Goal: Information Seeking & Learning: Learn about a topic

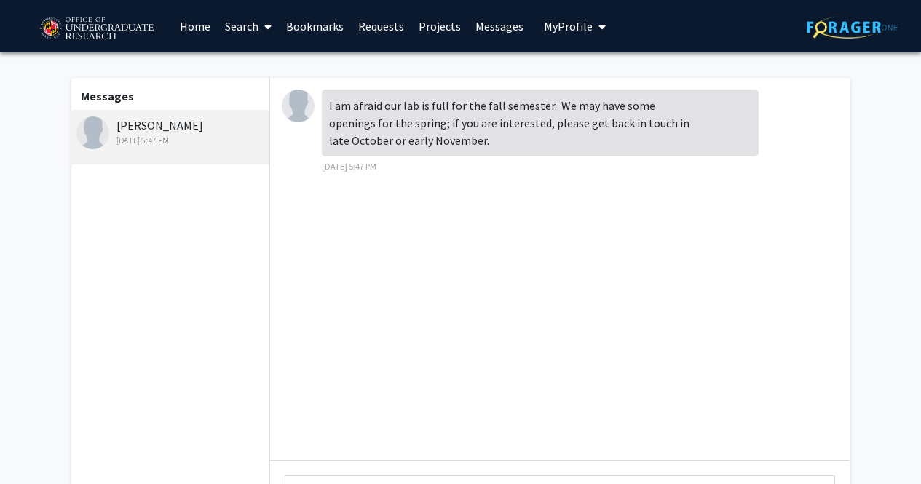
click at [333, 105] on div "I am afraid our lab is full for the fall semester. We may have some openings fo…" at bounding box center [540, 123] width 437 height 67
click at [188, 115] on div "[PERSON_NAME] [DATE] 5:47 PM" at bounding box center [169, 137] width 201 height 55
click at [245, 41] on link "Search" at bounding box center [248, 26] width 61 height 51
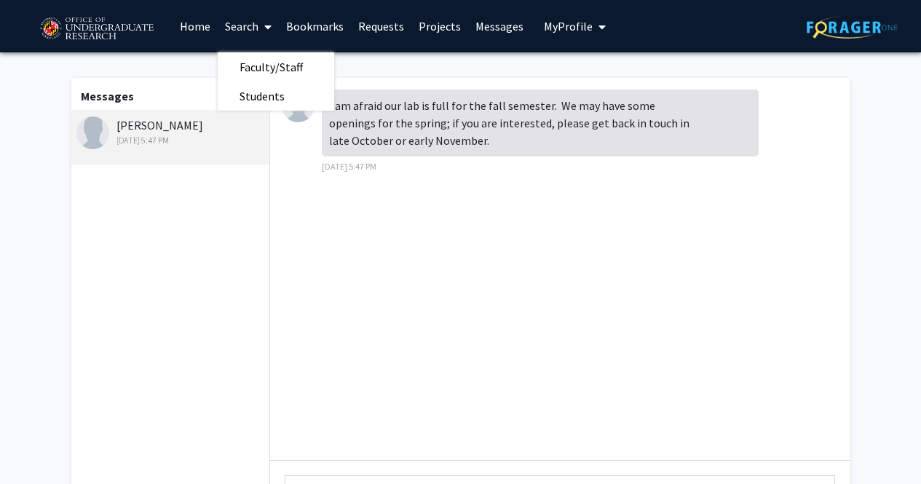
click at [503, 31] on link "Messages" at bounding box center [499, 26] width 63 height 51
click at [583, 26] on span "My Profile" at bounding box center [568, 26] width 49 height 15
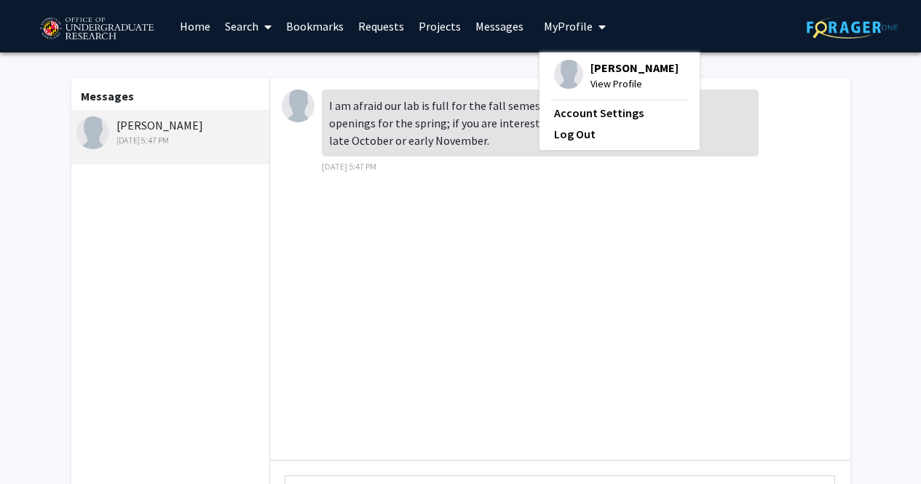
click at [591, 79] on span "View Profile" at bounding box center [635, 84] width 88 height 16
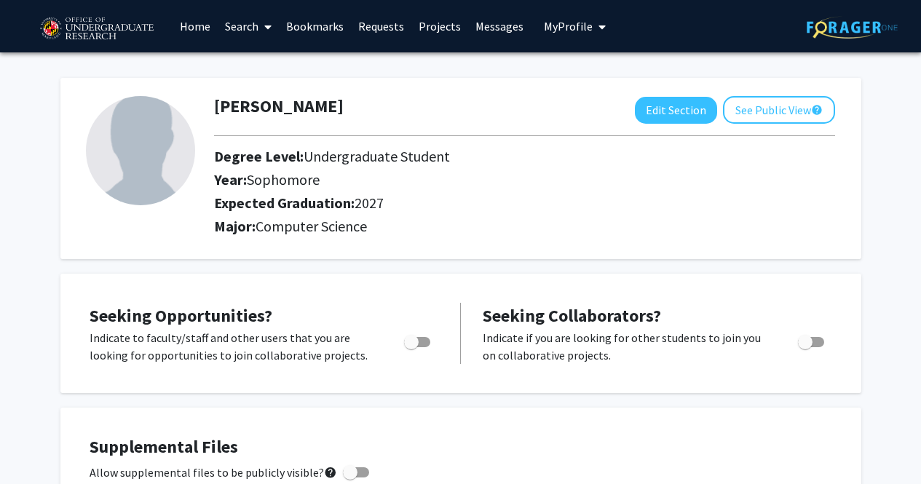
click at [356, 21] on link "Requests" at bounding box center [381, 26] width 60 height 51
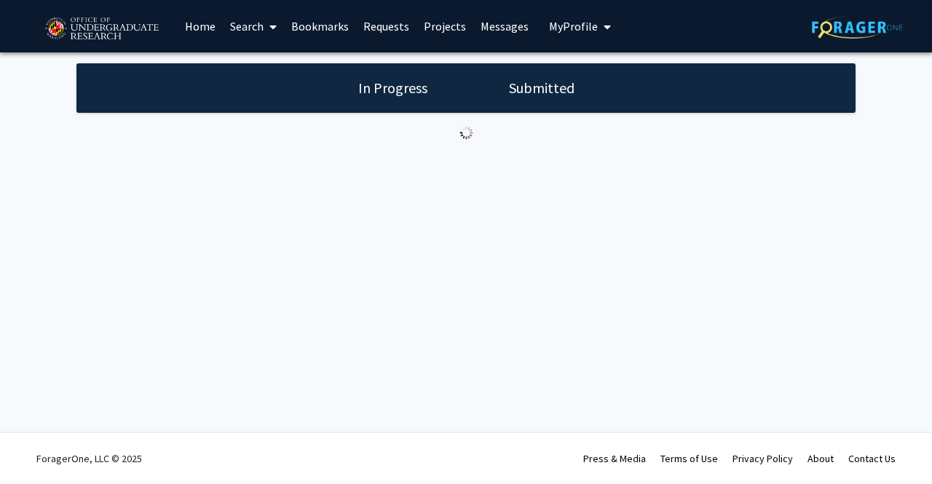
click at [356, 21] on link "Requests" at bounding box center [386, 26] width 60 height 51
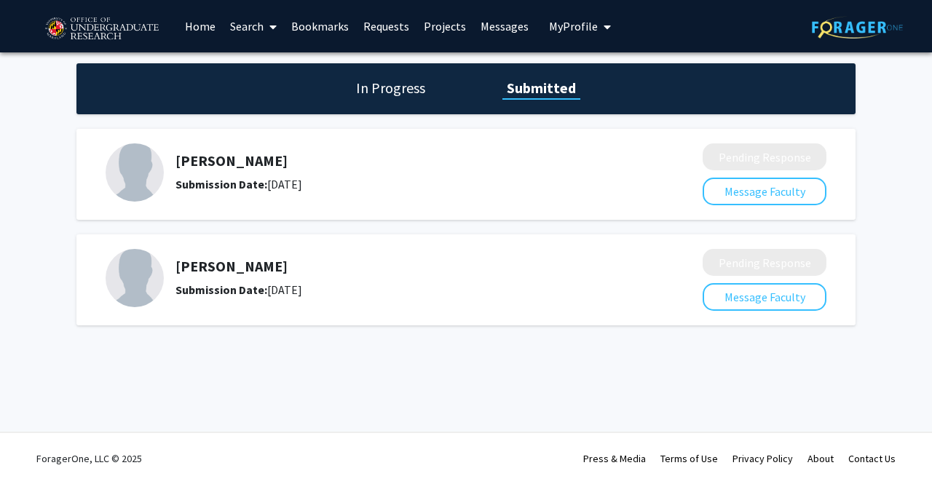
click at [255, 155] on h5 "[PERSON_NAME]" at bounding box center [400, 160] width 450 height 17
click at [260, 171] on div "[PERSON_NAME] Submission Date: [DATE]" at bounding box center [400, 172] width 450 height 41
click at [266, 197] on div "[PERSON_NAME] Submission Date: [DATE]" at bounding box center [394, 172] width 577 height 58
click at [352, 81] on div "In Progress Submitted" at bounding box center [465, 88] width 779 height 51
click at [375, 90] on h1 "In Progress" at bounding box center [391, 88] width 78 height 20
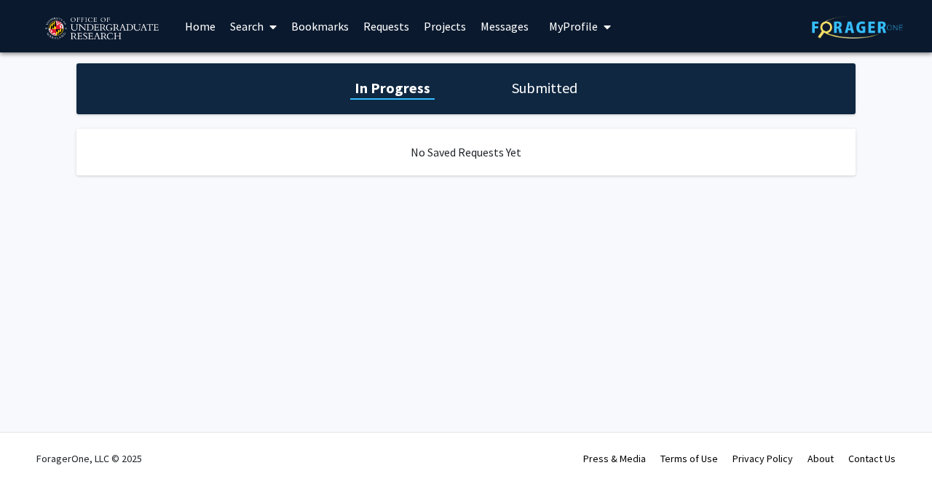
click at [309, 36] on link "Bookmarks" at bounding box center [320, 26] width 72 height 51
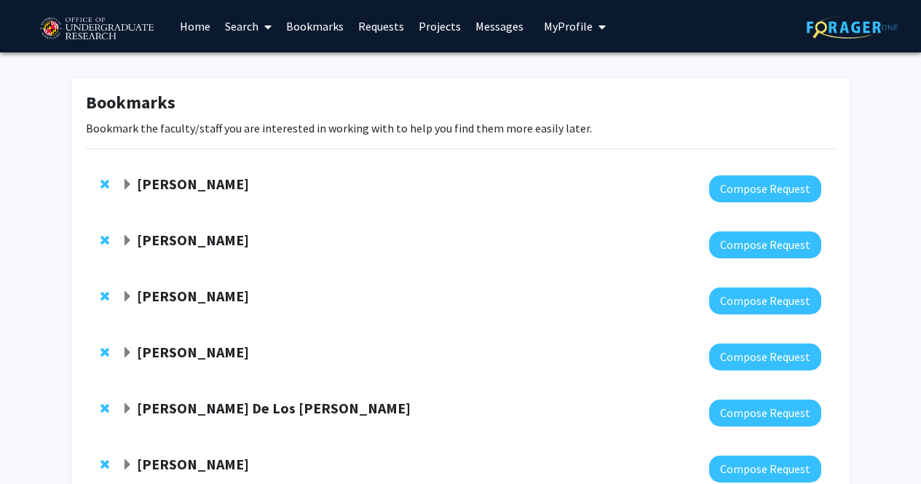
click at [229, 39] on link "Search" at bounding box center [248, 26] width 61 height 51
click at [252, 71] on span "Faculty/Staff" at bounding box center [271, 66] width 107 height 29
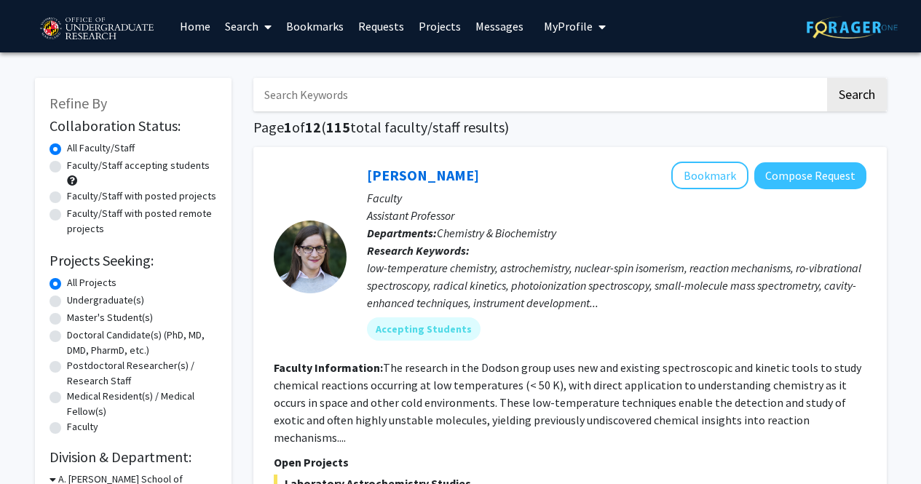
click at [293, 87] on input "Search Keywords" at bounding box center [539, 94] width 572 height 33
type input "[PERSON_NAME]"
click at [827, 78] on button "Search" at bounding box center [857, 94] width 60 height 33
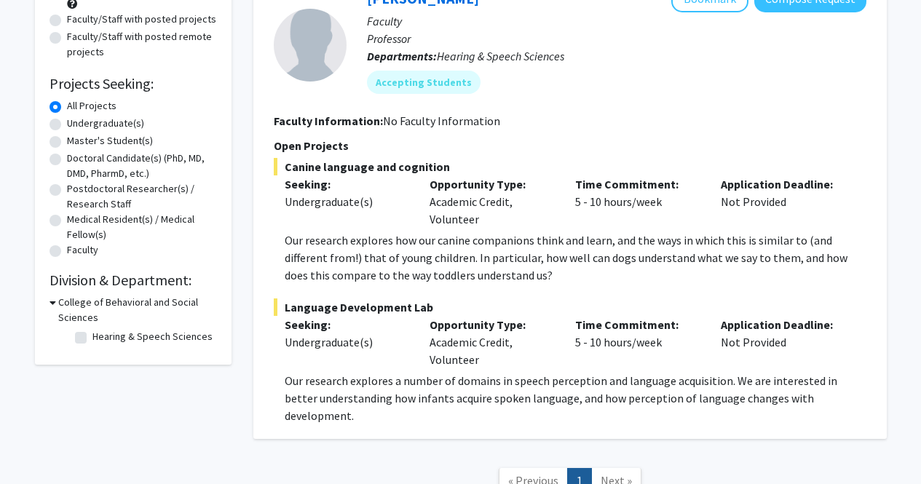
scroll to position [190, 0]
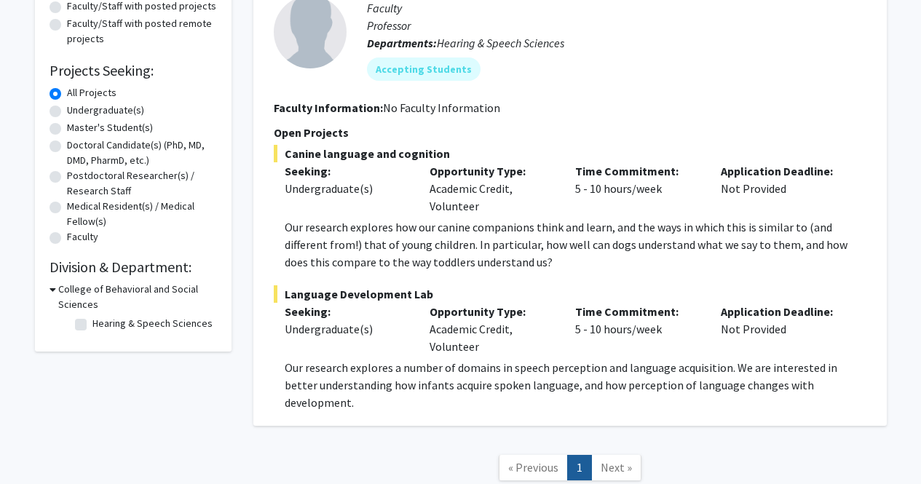
click at [541, 253] on p "Our research explores how our canine companions think and learn, and the ways i…" at bounding box center [576, 244] width 582 height 52
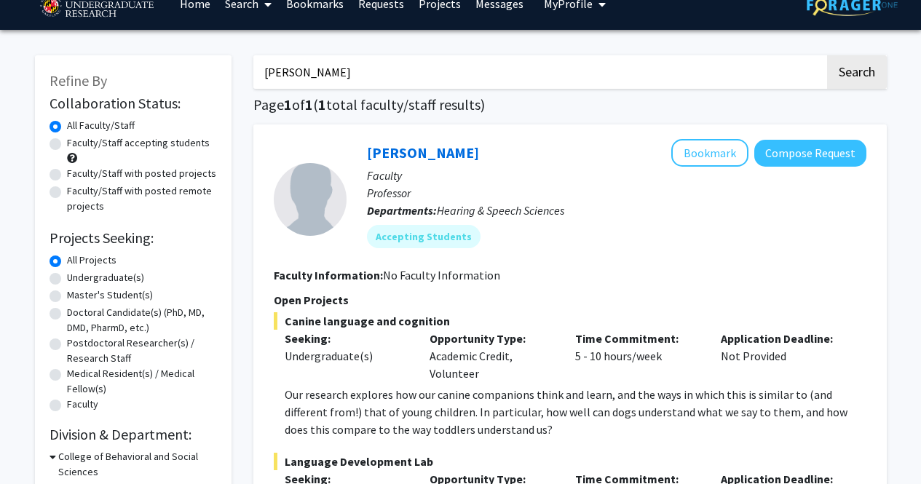
scroll to position [22, 0]
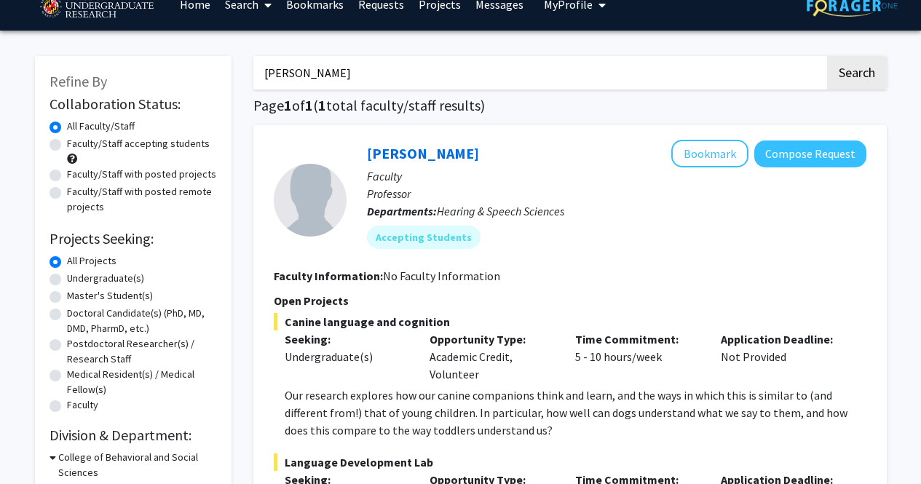
click at [100, 279] on label "Undergraduate(s)" at bounding box center [105, 278] width 77 height 15
click at [76, 279] on input "Undergraduate(s)" at bounding box center [71, 275] width 9 height 9
radio input "true"
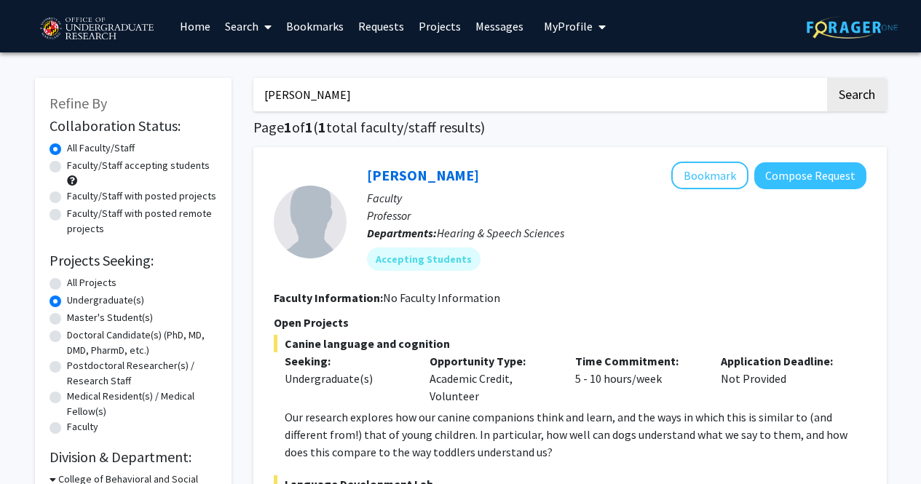
click at [704, 95] on input "[PERSON_NAME]" at bounding box center [539, 94] width 572 height 33
click at [827, 78] on button "Search" at bounding box center [857, 94] width 60 height 33
radio input "true"
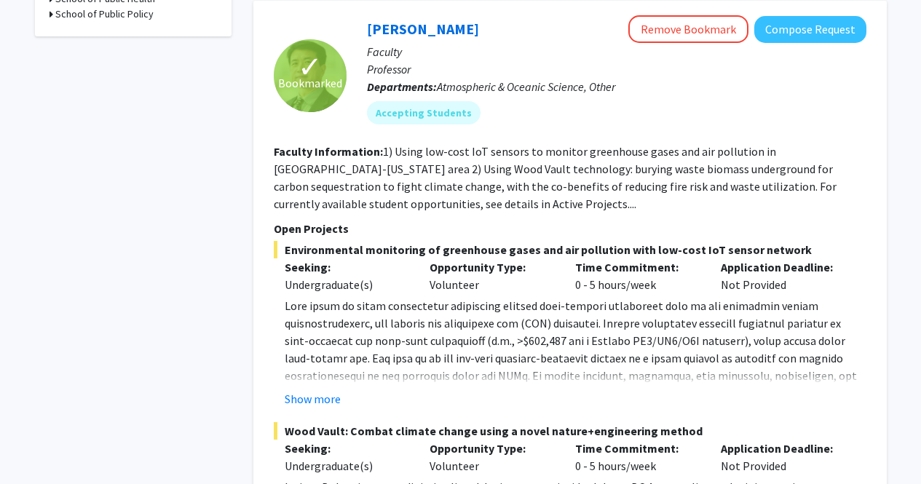
scroll to position [887, 0]
click at [323, 390] on button "Show more" at bounding box center [313, 398] width 56 height 17
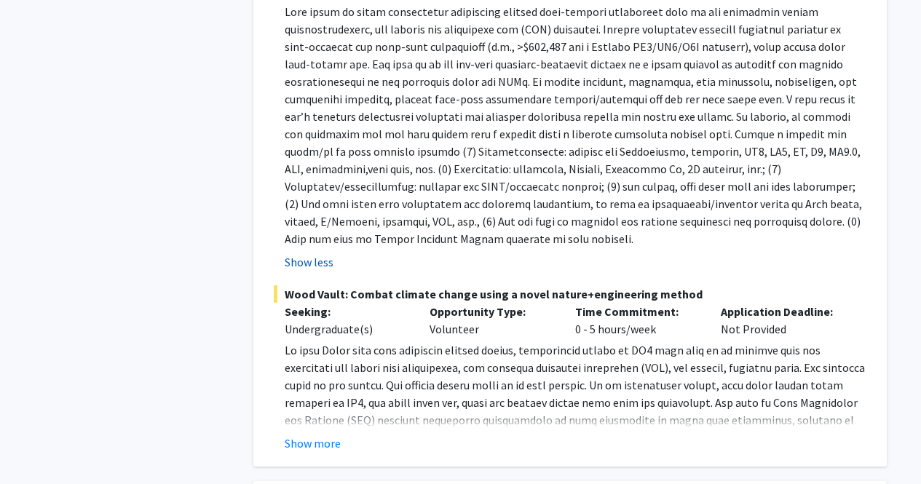
scroll to position [1181, 0]
click at [314, 434] on button "Show more" at bounding box center [313, 442] width 56 height 17
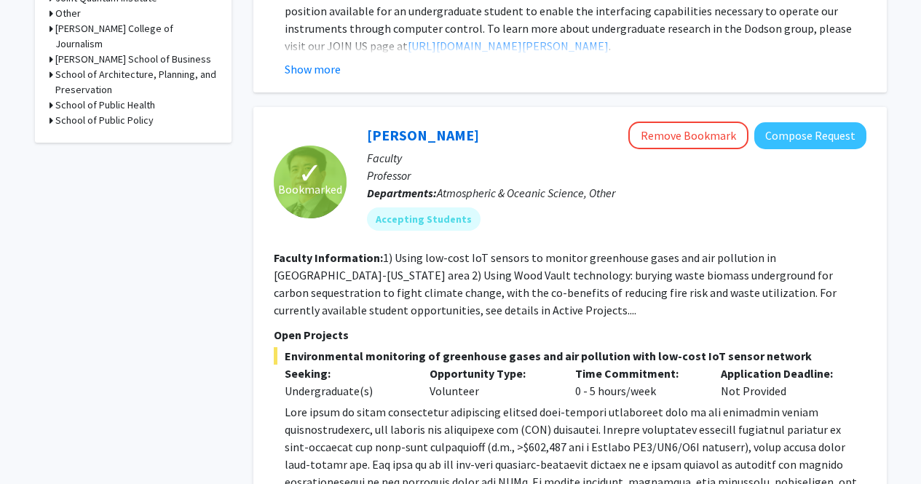
scroll to position [777, 0]
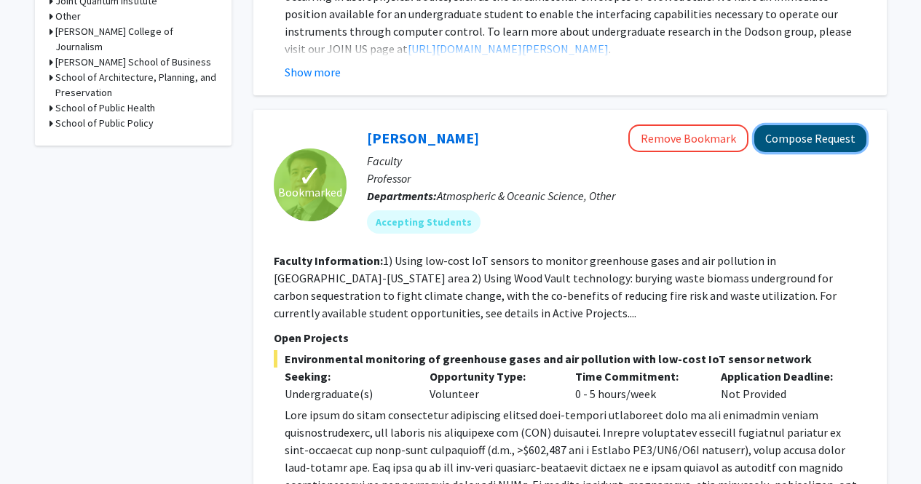
click at [803, 125] on button "Compose Request" at bounding box center [810, 138] width 112 height 27
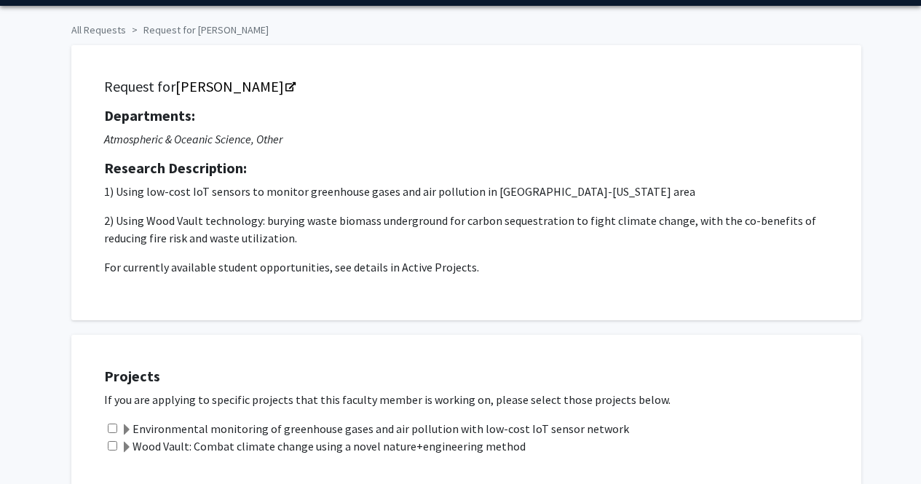
scroll to position [48, 0]
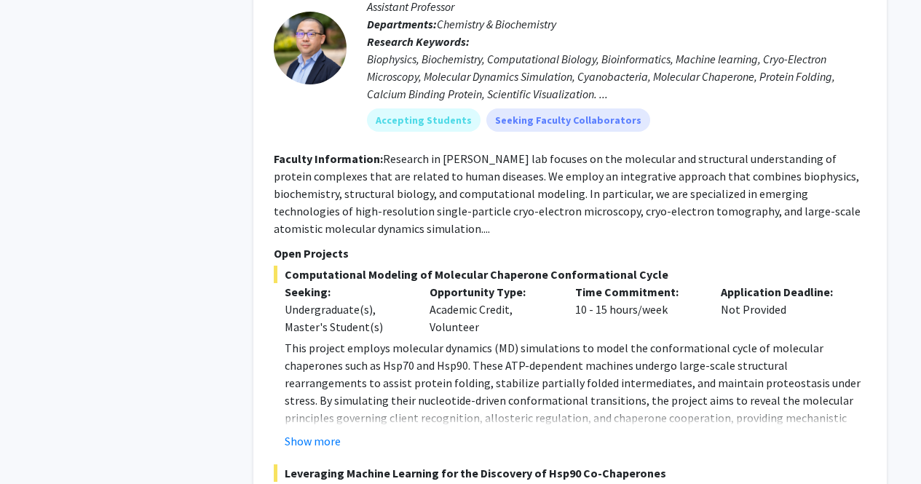
scroll to position [1578, 0]
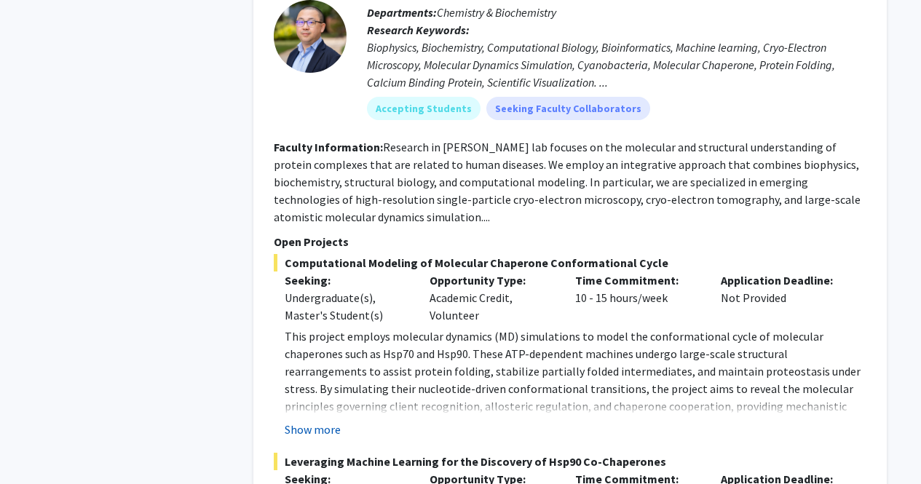
click at [328, 421] on button "Show more" at bounding box center [313, 429] width 56 height 17
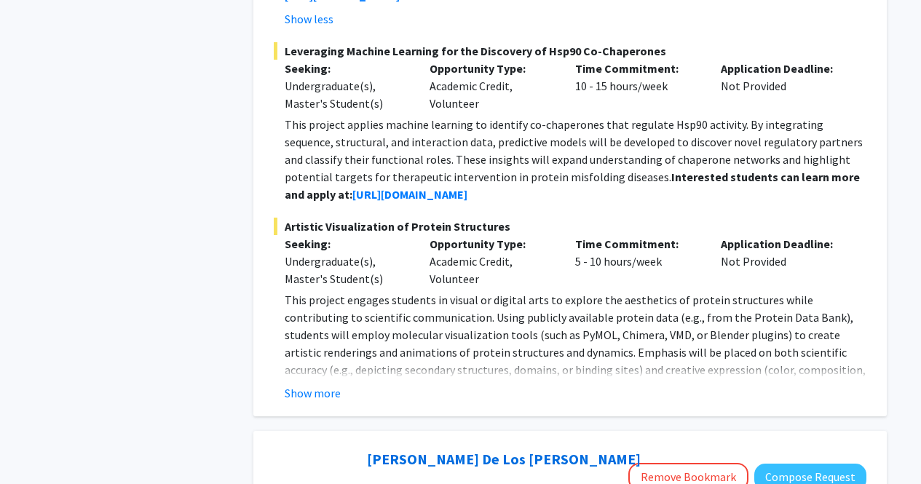
scroll to position [2024, 0]
click at [312, 384] on button "Show more" at bounding box center [313, 392] width 56 height 17
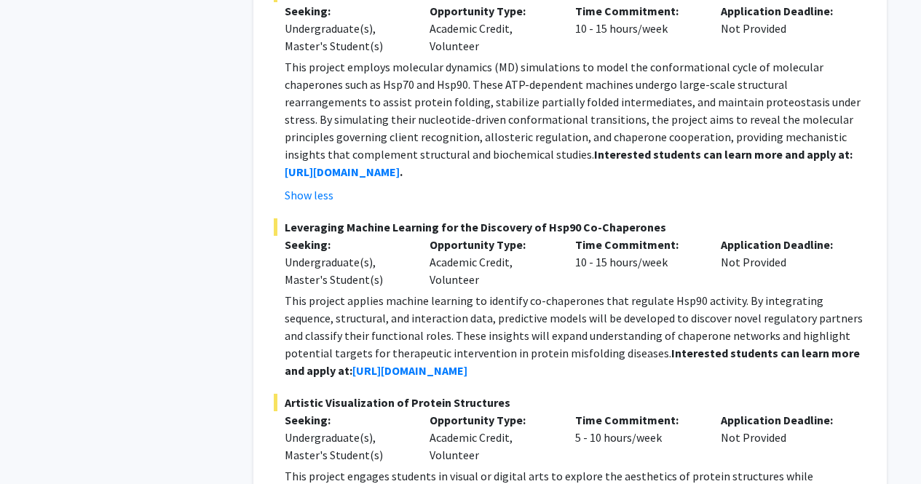
scroll to position [1846, 0]
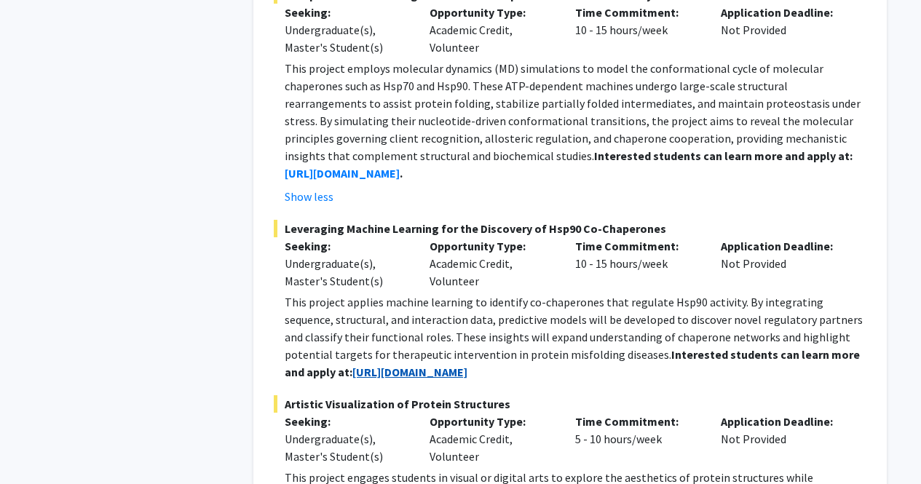
click at [411, 365] on strong "[URL][DOMAIN_NAME]" at bounding box center [409, 372] width 115 height 15
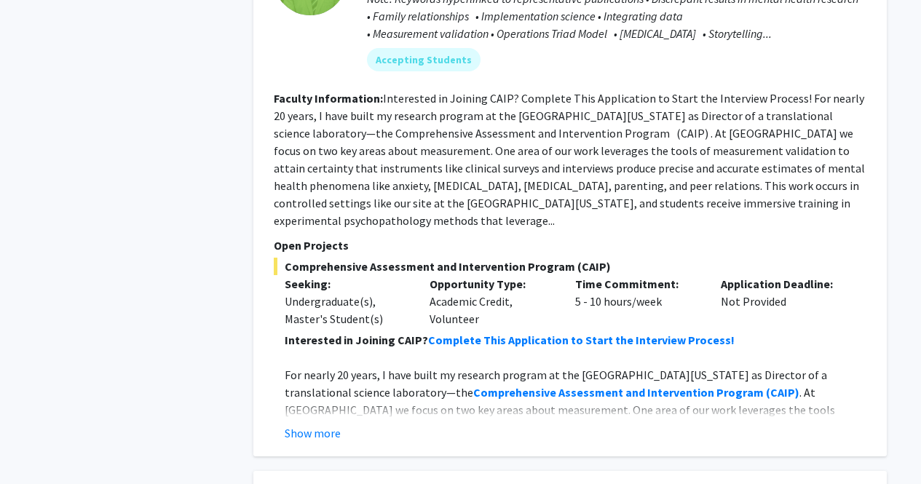
scroll to position [2651, 0]
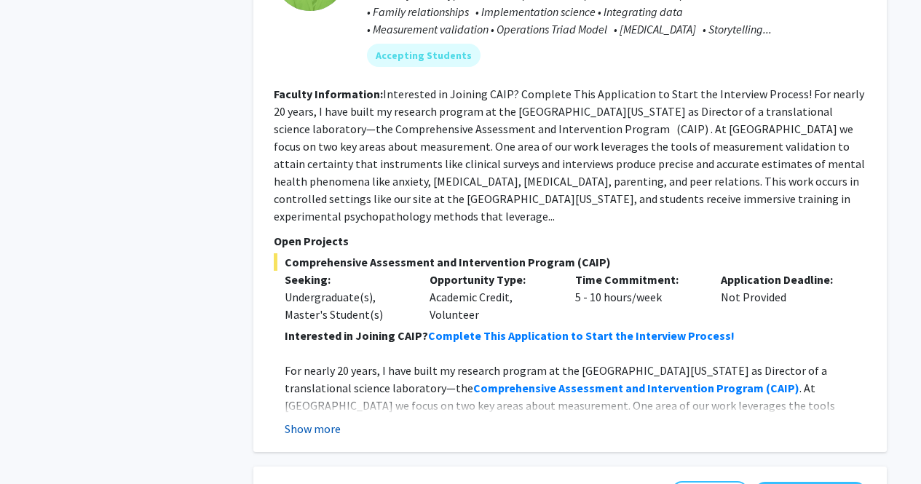
click at [321, 420] on button "Show more" at bounding box center [313, 428] width 56 height 17
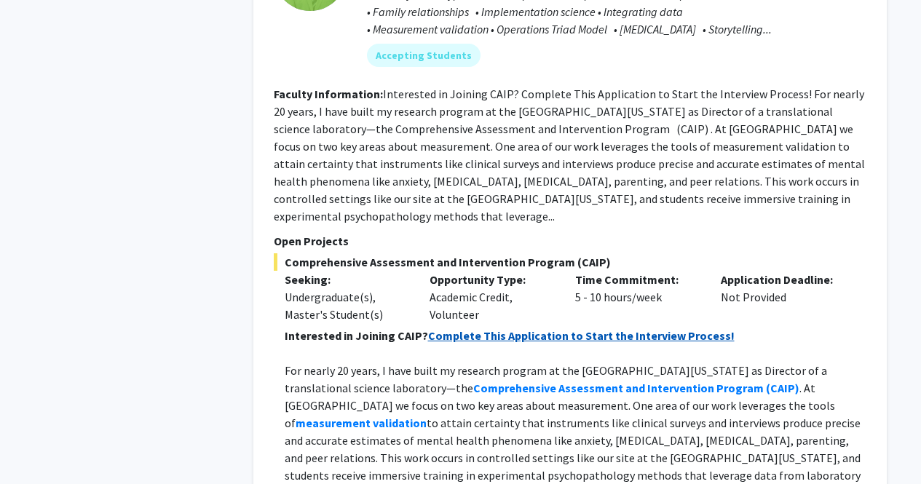
click at [464, 328] on strong "Complete This Application to Start the Interview Process!" at bounding box center [581, 335] width 307 height 15
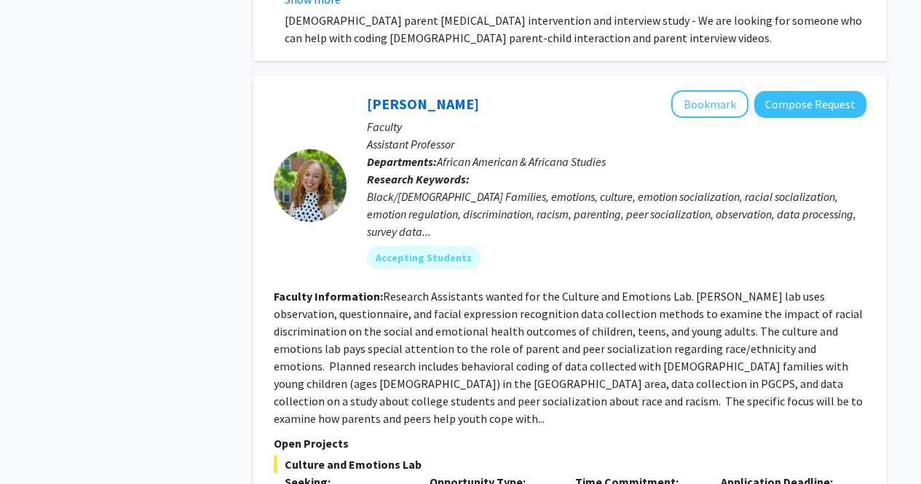
scroll to position [4358, 0]
